Goal: Task Accomplishment & Management: Manage account settings

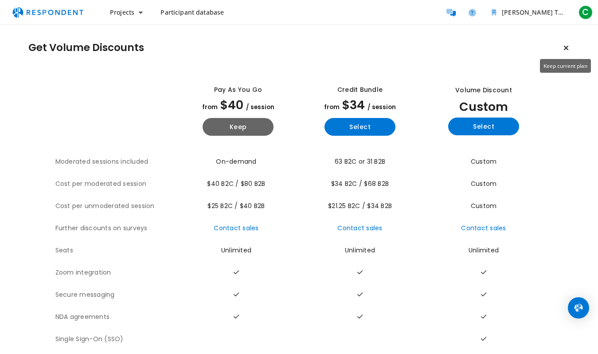
click at [567, 48] on icon "Keep current plan" at bounding box center [566, 47] width 5 height 7
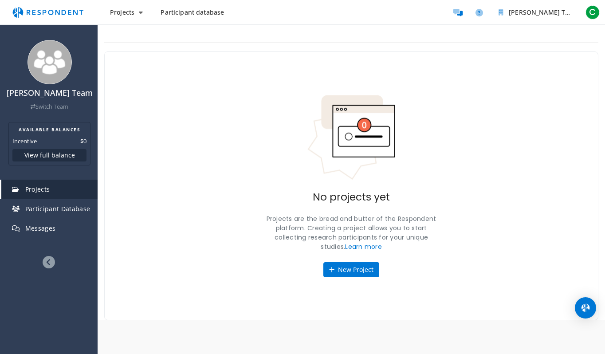
click at [49, 263] on icon at bounding box center [49, 262] width 12 height 12
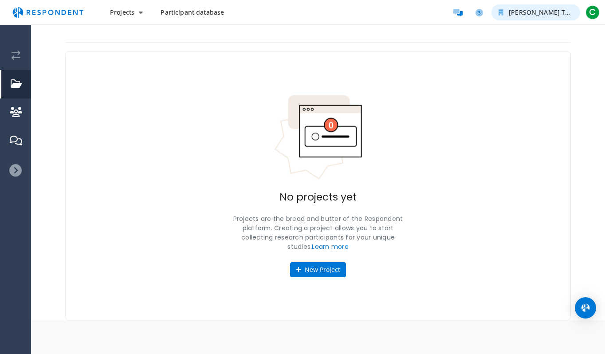
click at [563, 16] on span "[PERSON_NAME] Team" at bounding box center [544, 12] width 70 height 8
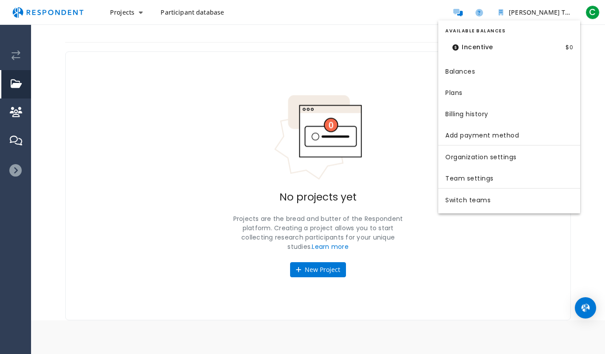
click at [593, 10] on md-backdrop at bounding box center [302, 177] width 605 height 354
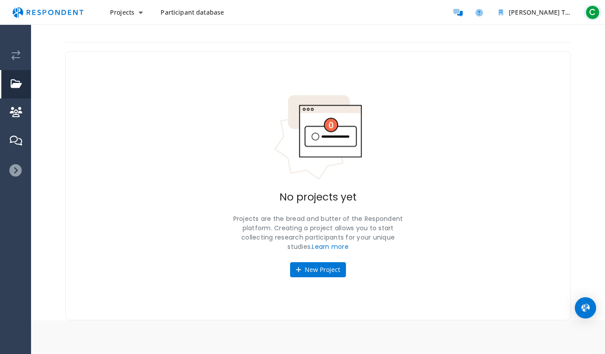
click at [593, 13] on span "C" at bounding box center [592, 12] width 14 height 14
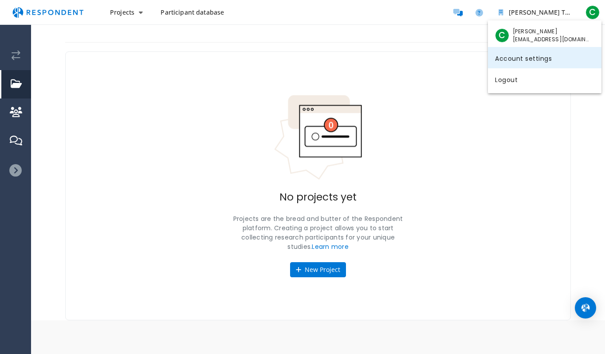
click at [537, 59] on link "Account settings" at bounding box center [544, 57] width 113 height 21
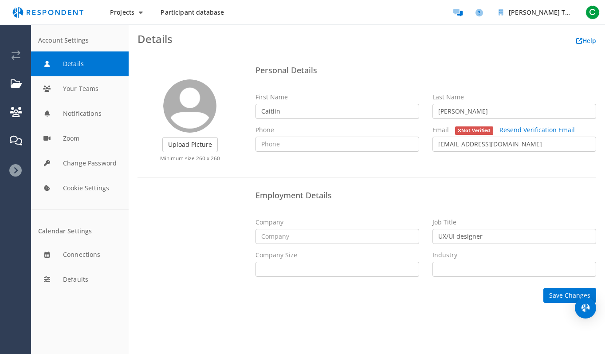
click at [206, 55] on div "Upload Picture Finished Cropping Minimum size 260 x 260 Personal Details First …" at bounding box center [367, 182] width 476 height 259
click at [67, 92] on button "Your Teams" at bounding box center [80, 88] width 98 height 25
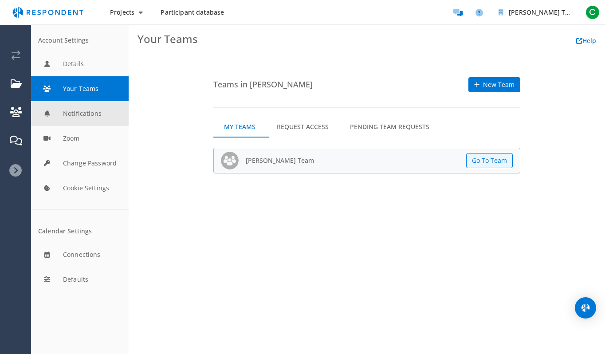
click at [85, 113] on button "Notifications" at bounding box center [80, 113] width 98 height 25
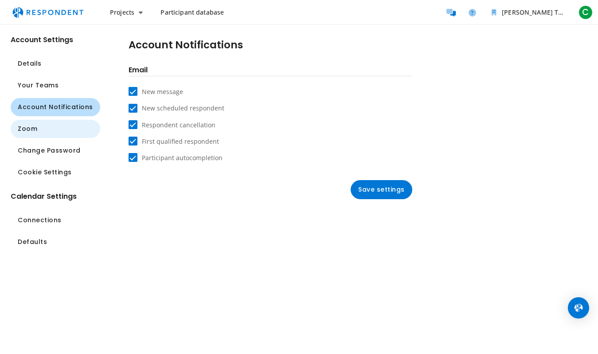
click at [46, 125] on button "Zoom" at bounding box center [56, 129] width 90 height 18
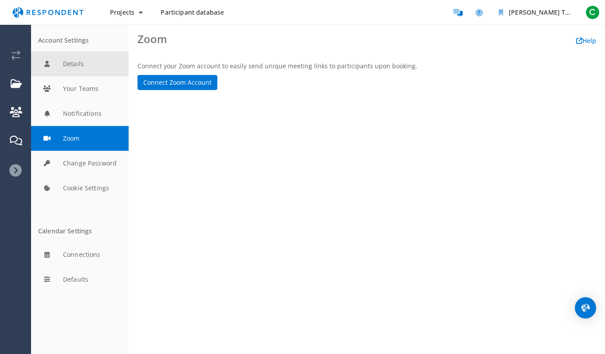
click at [77, 70] on button "Details" at bounding box center [80, 63] width 98 height 25
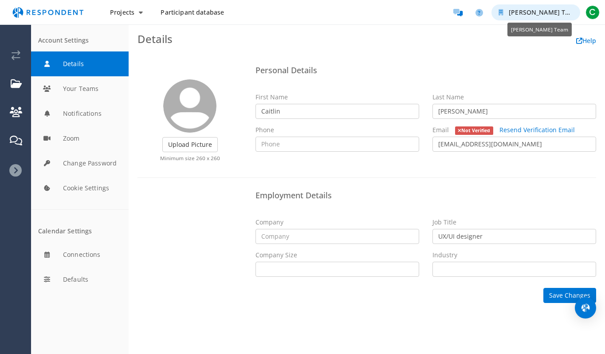
click at [554, 14] on span "[PERSON_NAME] Team" at bounding box center [544, 12] width 70 height 8
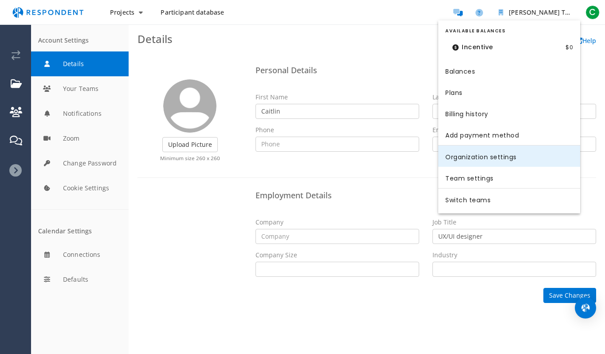
click at [476, 157] on link "Organization settings" at bounding box center [509, 155] width 142 height 21
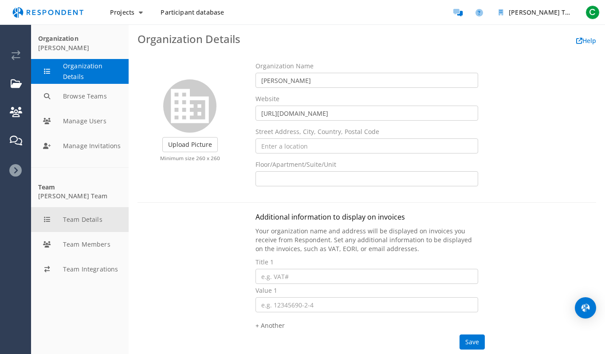
click at [86, 223] on button "Team Details" at bounding box center [80, 219] width 98 height 25
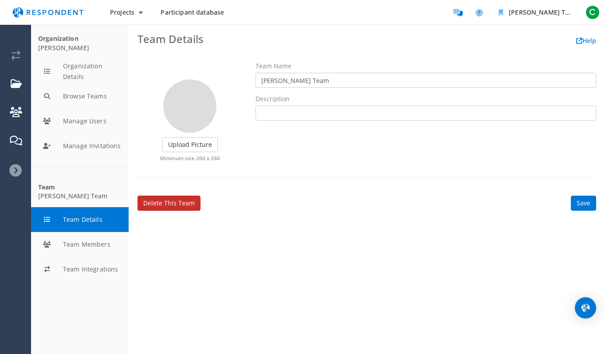
click at [155, 202] on link "Delete this team" at bounding box center [168, 203] width 63 height 15
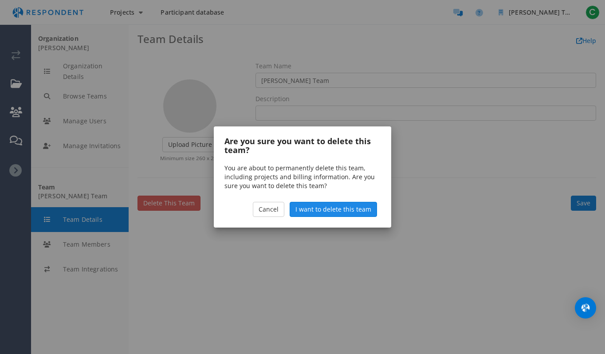
click at [325, 207] on span "I want to delete this team" at bounding box center [333, 209] width 76 height 8
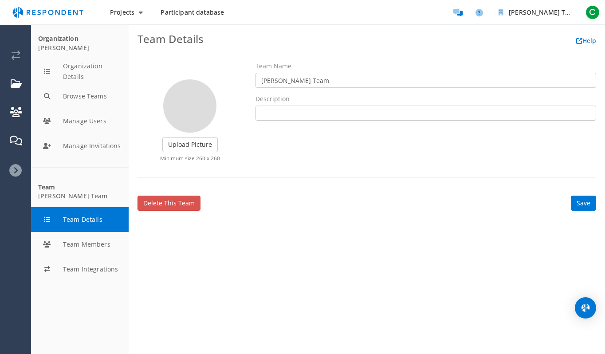
click at [16, 169] on icon at bounding box center [15, 170] width 12 height 12
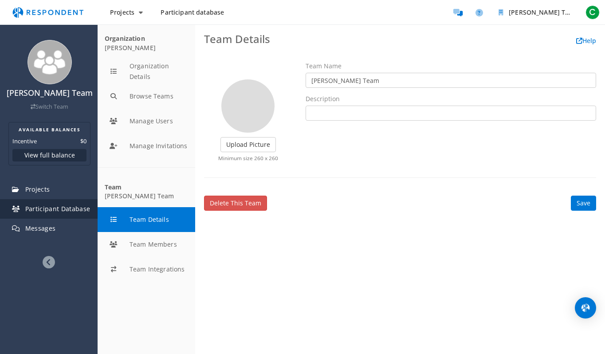
click at [56, 209] on span "Participant Database" at bounding box center [57, 208] width 65 height 8
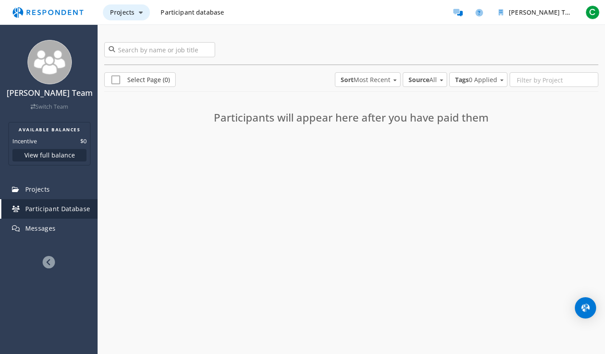
click at [138, 15] on button "Projects" at bounding box center [126, 12] width 47 height 16
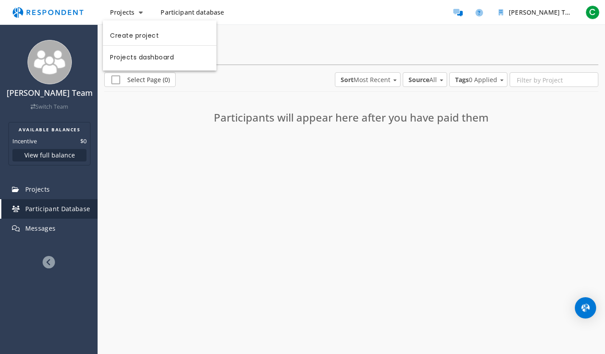
click at [140, 13] on md-backdrop at bounding box center [302, 177] width 605 height 354
click at [190, 10] on span "Participant database" at bounding box center [191, 12] width 63 height 8
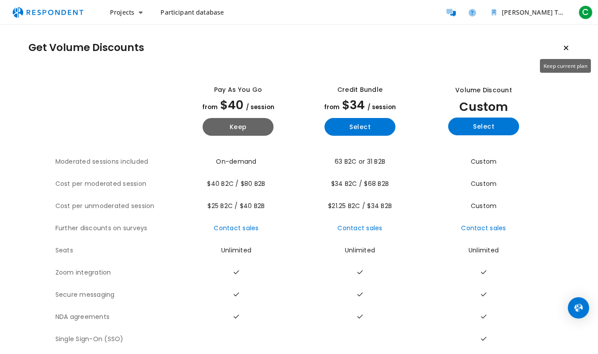
click at [565, 48] on icon "Keep current plan" at bounding box center [566, 47] width 5 height 7
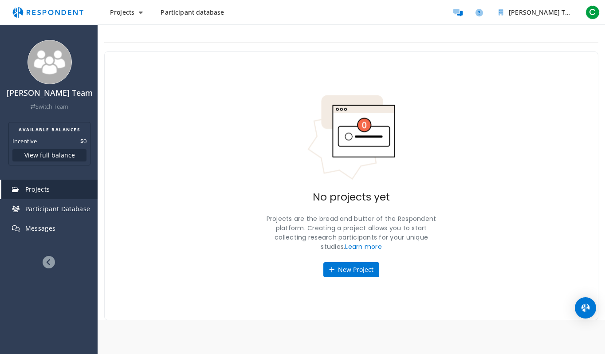
click at [203, 13] on span "Participant database" at bounding box center [191, 12] width 63 height 8
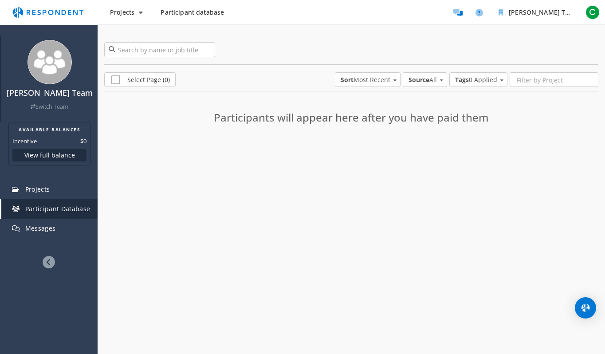
click at [55, 108] on link "Switch Team" at bounding box center [50, 107] width 38 height 8
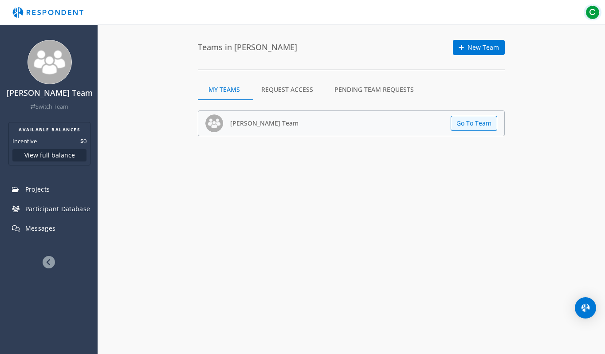
click at [594, 15] on span "C" at bounding box center [592, 12] width 14 height 14
click at [520, 35] on span "[PERSON_NAME]" at bounding box center [552, 31] width 78 height 8
click at [492, 19] on md-backdrop at bounding box center [302, 177] width 605 height 354
click at [51, 267] on icon at bounding box center [49, 262] width 12 height 12
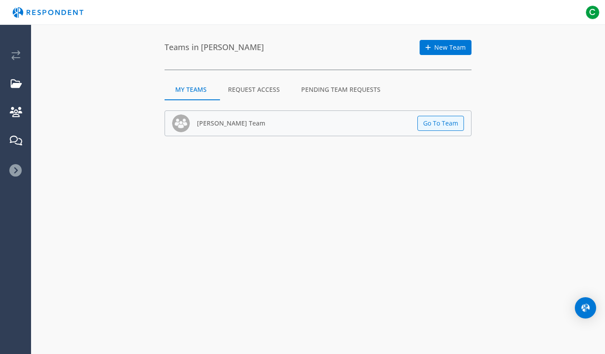
click at [15, 164] on icon at bounding box center [15, 170] width 12 height 12
